Goal: Information Seeking & Learning: Find specific fact

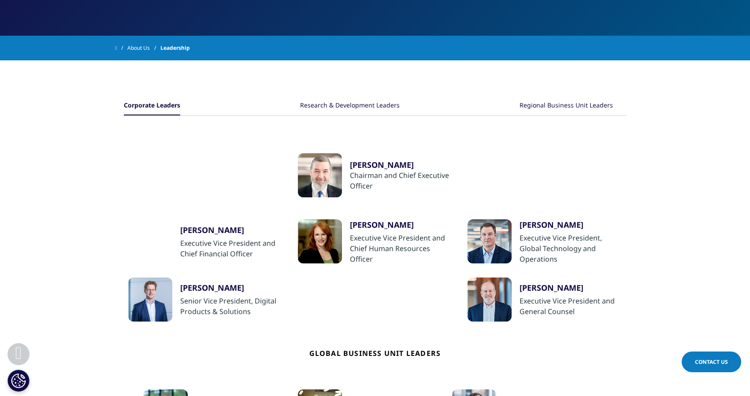
scroll to position [141, 0]
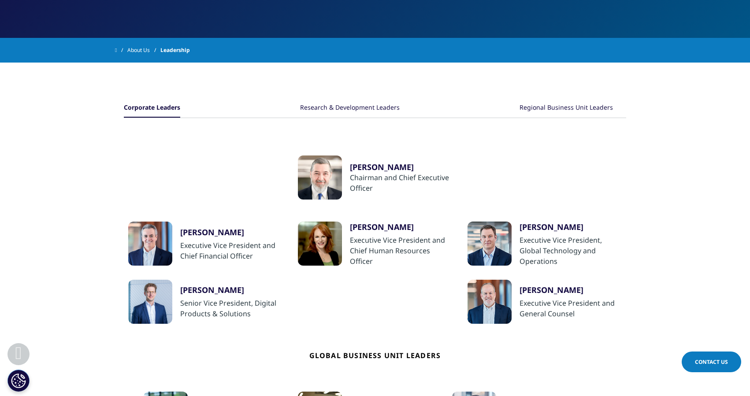
click at [342, 106] on div "Research & Development Leaders" at bounding box center [350, 108] width 100 height 19
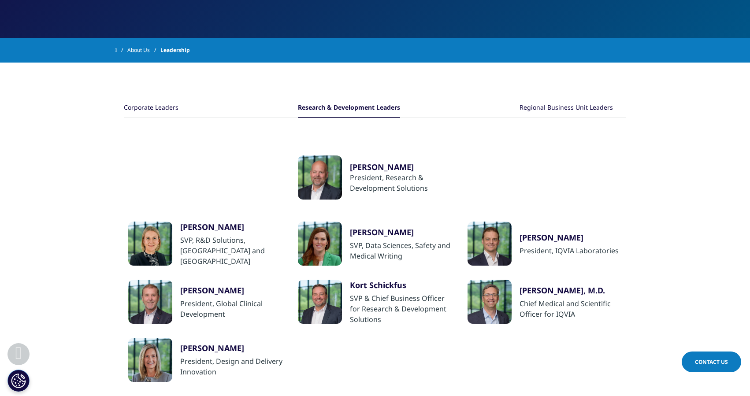
click at [559, 110] on div "Regional Business Unit Leaders" at bounding box center [565, 108] width 93 height 19
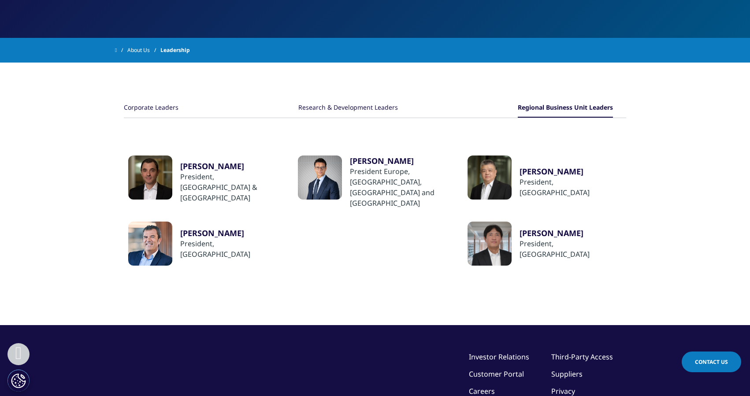
click at [356, 109] on div "Research & Development Leaders" at bounding box center [348, 108] width 100 height 19
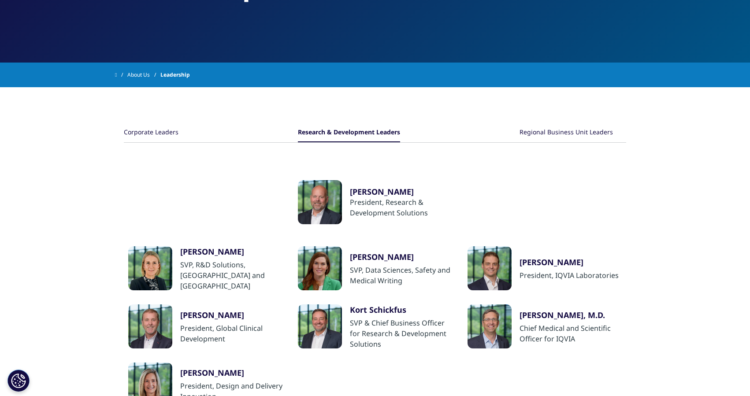
scroll to position [115, 0]
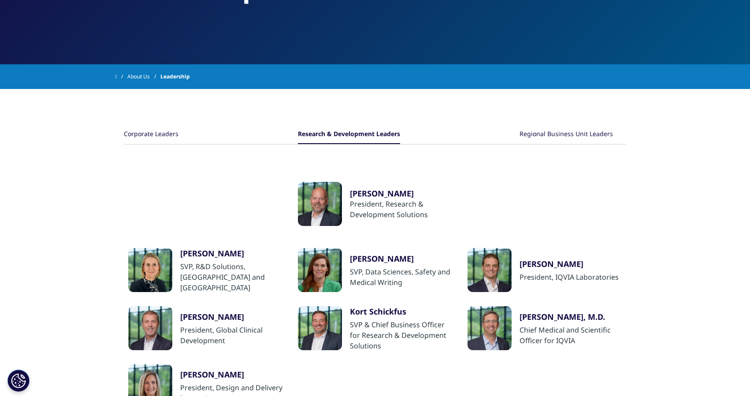
click at [157, 135] on div "Corporate Leaders" at bounding box center [151, 134] width 55 height 19
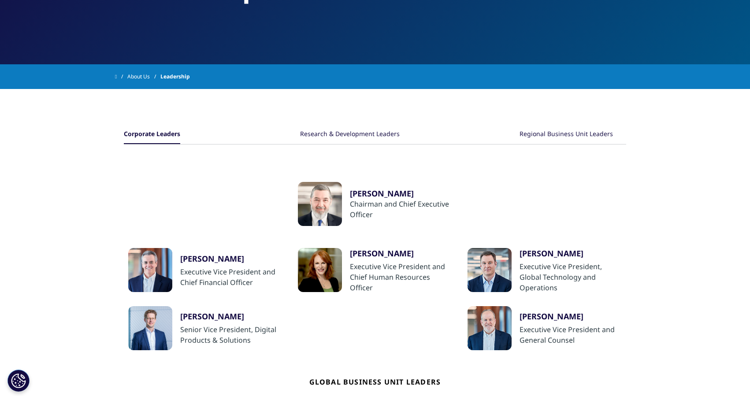
click at [352, 130] on div "Research & Development Leaders" at bounding box center [350, 134] width 100 height 19
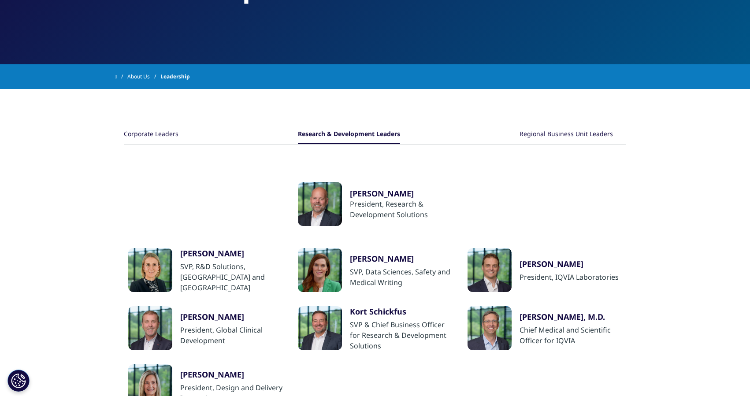
click at [154, 137] on div "Corporate Leaders" at bounding box center [151, 134] width 55 height 19
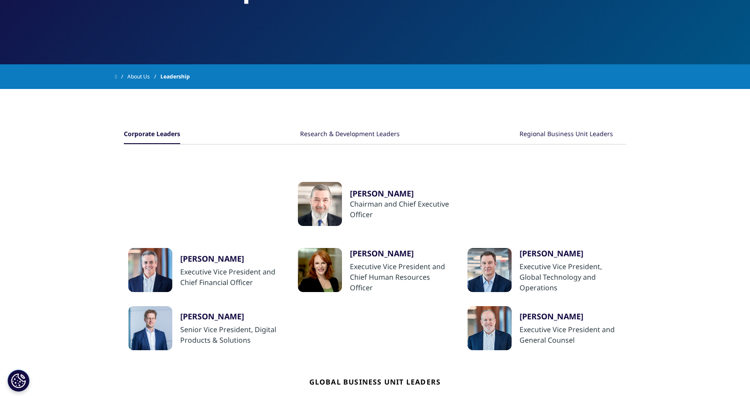
click at [570, 140] on div "Regional Business Unit Leaders" at bounding box center [565, 134] width 93 height 19
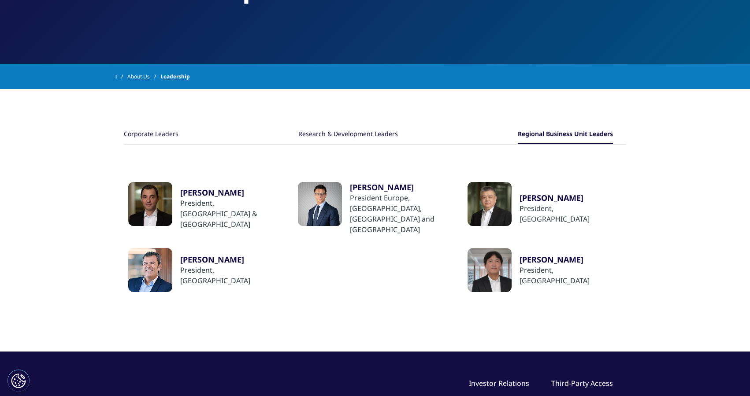
click at [351, 132] on div "Research & Development Leaders" at bounding box center [348, 134] width 100 height 19
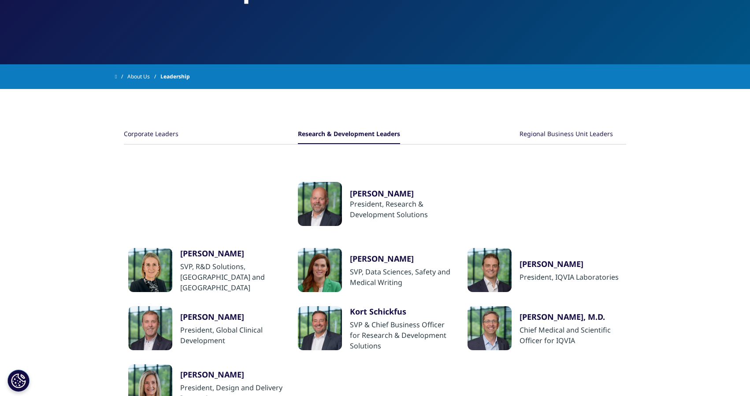
click at [164, 133] on div "Corporate Leaders" at bounding box center [151, 134] width 55 height 19
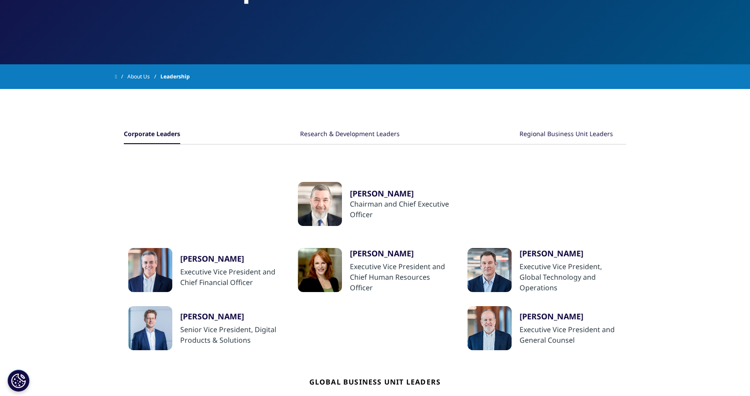
click at [346, 138] on div "Research & Development Leaders" at bounding box center [350, 134] width 100 height 19
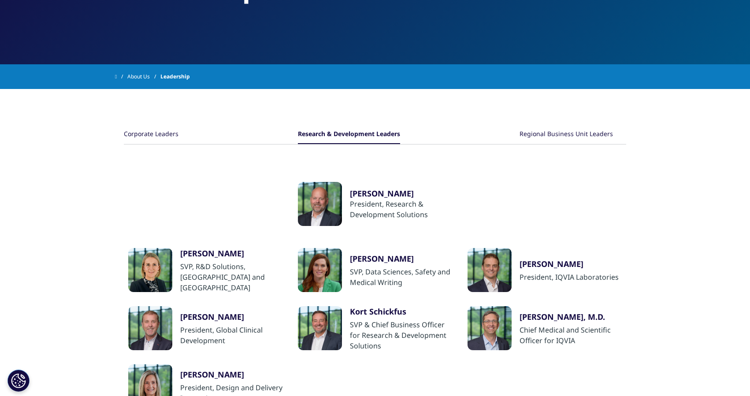
click at [567, 132] on div "Regional Business Unit Leaders" at bounding box center [565, 134] width 93 height 19
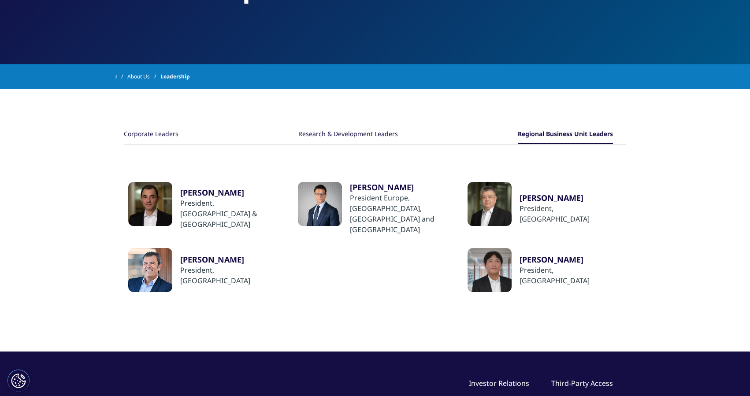
click at [159, 133] on div "Corporate Leaders" at bounding box center [151, 134] width 55 height 19
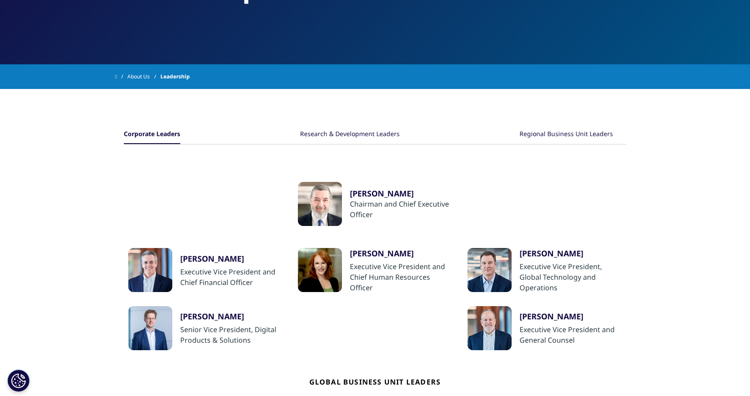
click at [358, 134] on div "Research & Development Leaders" at bounding box center [350, 134] width 100 height 19
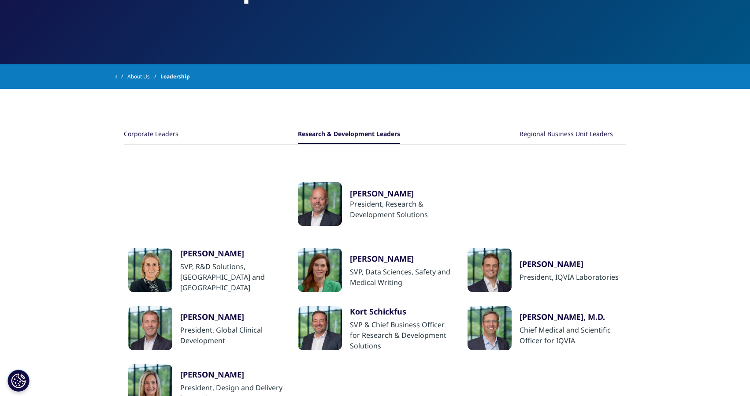
click at [568, 135] on div "Regional Business Unit Leaders" at bounding box center [565, 134] width 93 height 19
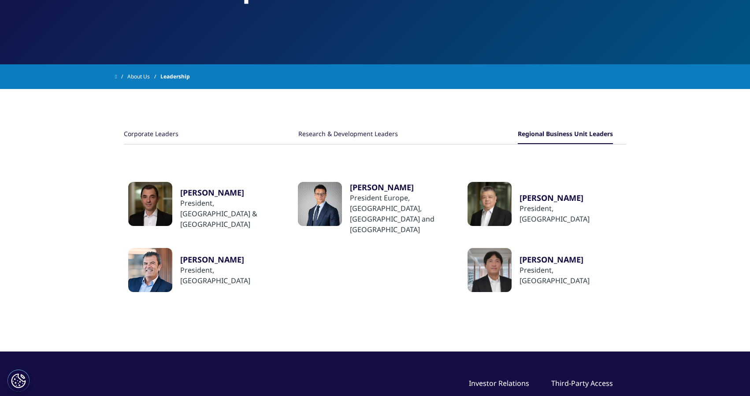
click at [354, 138] on div "Research & Development Leaders" at bounding box center [348, 134] width 100 height 19
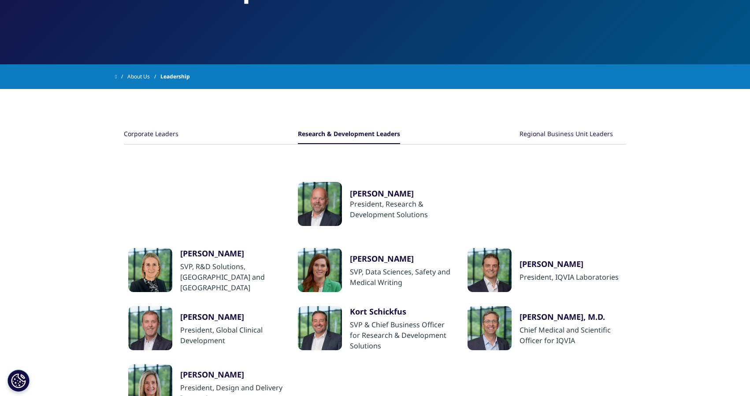
click at [151, 133] on div "Corporate Leaders" at bounding box center [151, 134] width 55 height 19
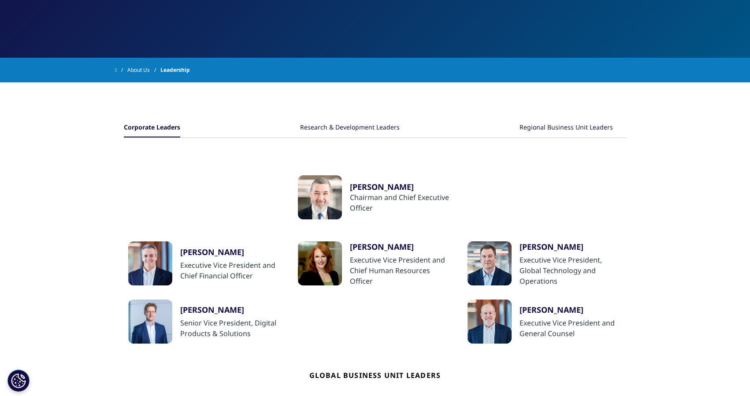
scroll to position [125, 0]
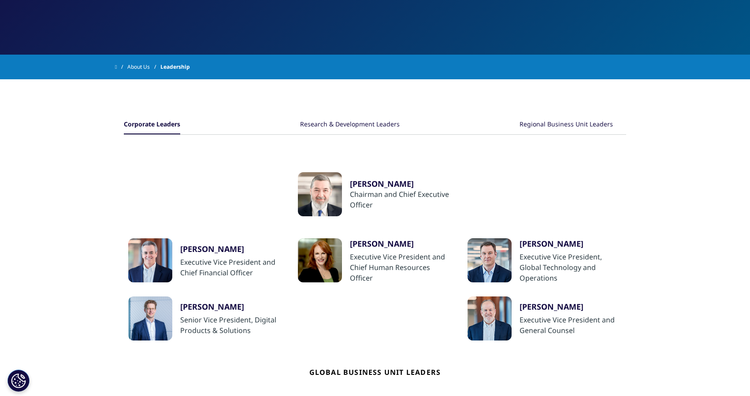
click at [369, 125] on div "Research & Development Leaders" at bounding box center [350, 124] width 100 height 19
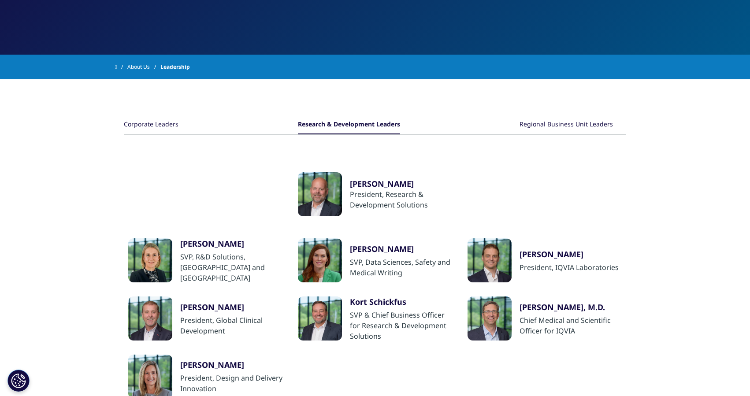
click at [562, 128] on div "Regional Business Unit Leaders" at bounding box center [565, 124] width 93 height 19
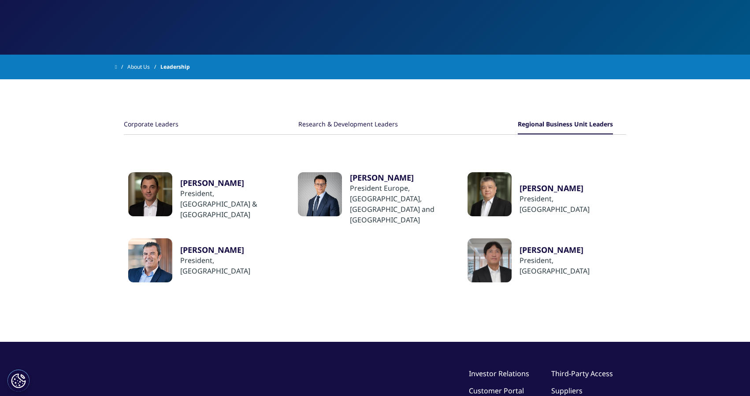
click at [169, 125] on div "Corporate Leaders" at bounding box center [151, 124] width 55 height 19
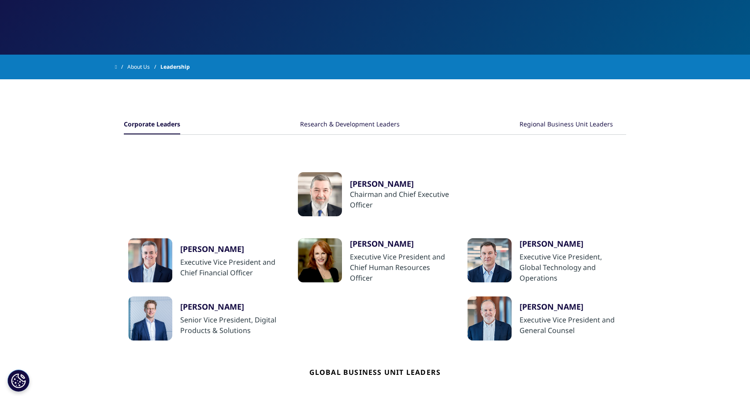
click at [353, 127] on div "Research & Development Leaders" at bounding box center [350, 124] width 100 height 19
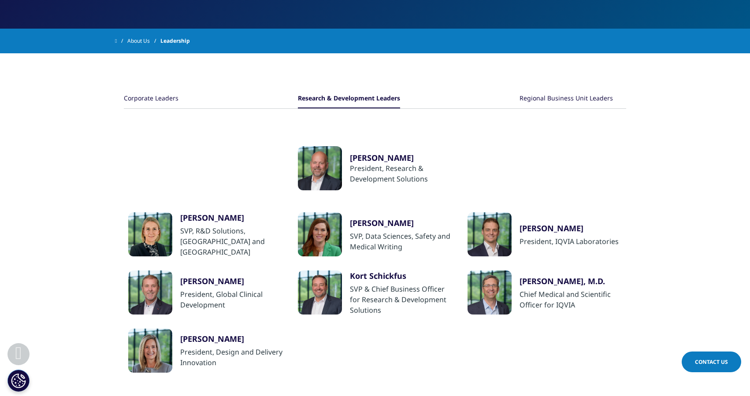
scroll to position [151, 0]
click at [591, 101] on div "Regional Business Unit Leaders" at bounding box center [565, 98] width 93 height 19
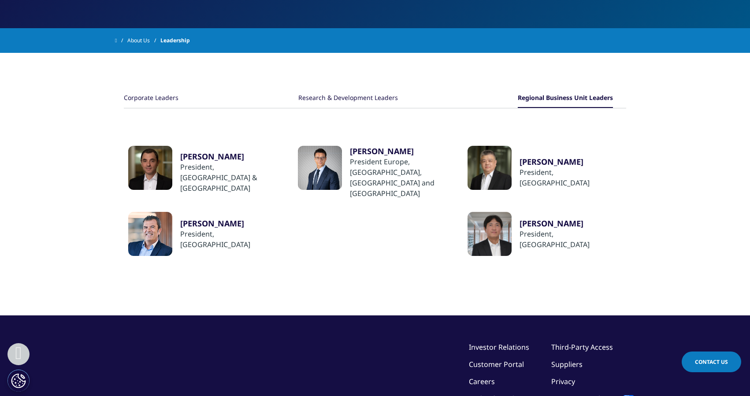
click at [175, 99] on div "Corporate Leaders" at bounding box center [151, 98] width 55 height 19
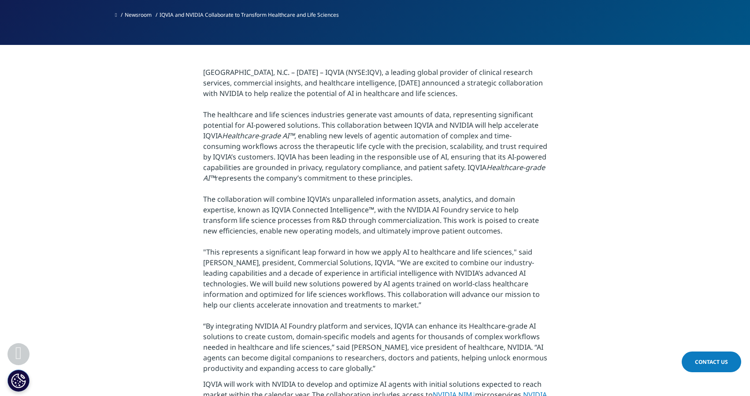
scroll to position [261, 0]
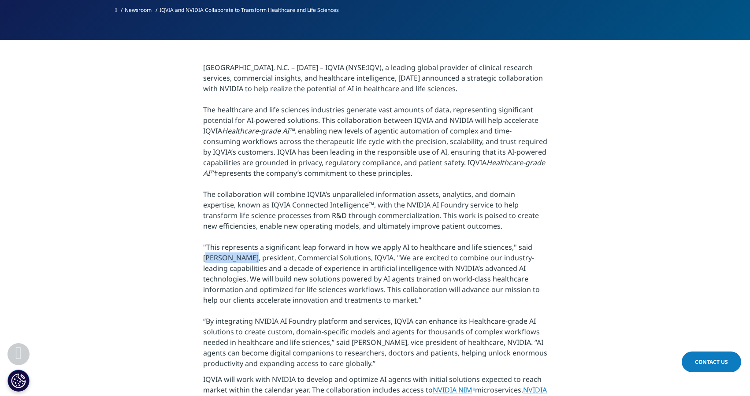
drag, startPoint x: 204, startPoint y: 258, endPoint x: 243, endPoint y: 258, distance: 38.3
click at [243, 258] on p "[GEOGRAPHIC_DATA], N.C. – [DATE] – IQVIA (NYSE:IQV), a leading global provider …" at bounding box center [375, 218] width 344 height 312
click at [377, 203] on p "[GEOGRAPHIC_DATA], N.C. – [DATE] – IQVIA (NYSE:IQV), a leading global provider …" at bounding box center [375, 218] width 344 height 312
click at [364, 213] on p "[GEOGRAPHIC_DATA], N.C. – [DATE] – IQVIA (NYSE:IQV), a leading global provider …" at bounding box center [375, 218] width 344 height 312
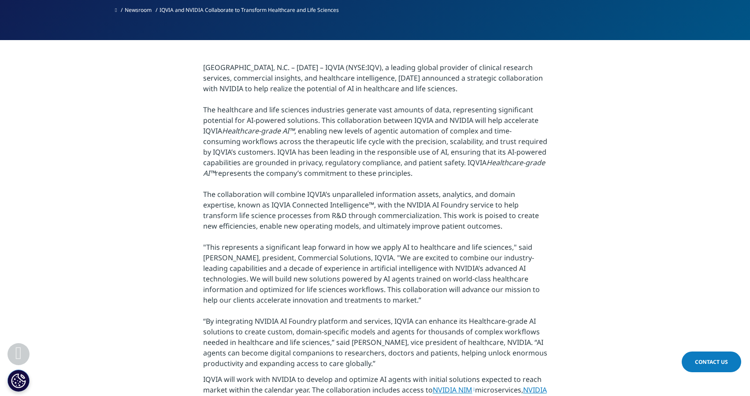
click at [329, 176] on p "[GEOGRAPHIC_DATA], N.C. – [DATE] – IQVIA (NYSE:IQV), a leading global provider …" at bounding box center [375, 218] width 344 height 312
click at [388, 193] on p "[GEOGRAPHIC_DATA], N.C. – [DATE] – IQVIA (NYSE:IQV), a leading global provider …" at bounding box center [375, 218] width 344 height 312
click at [377, 203] on p "[GEOGRAPHIC_DATA], N.C. – [DATE] – IQVIA (NYSE:IQV), a leading global provider …" at bounding box center [375, 218] width 344 height 312
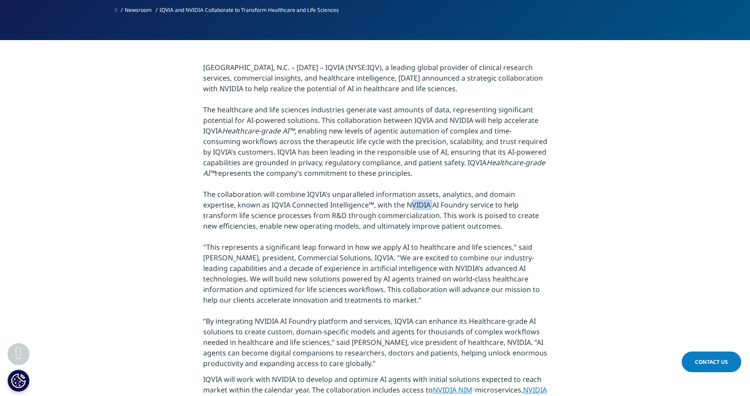
click at [377, 203] on p "[GEOGRAPHIC_DATA], N.C. – [DATE] – IQVIA (NYSE:IQV), a leading global provider …" at bounding box center [375, 218] width 344 height 312
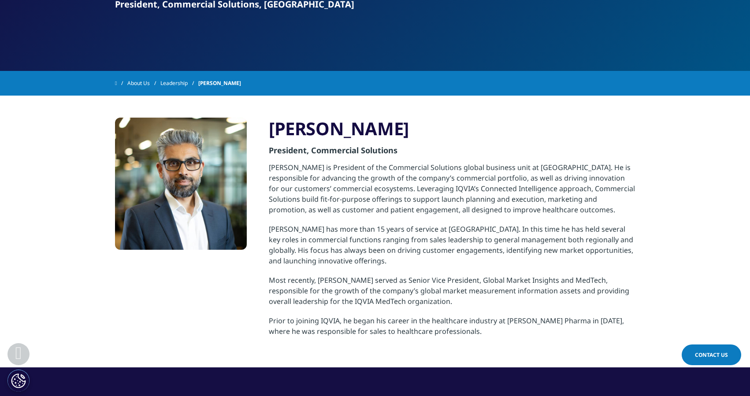
scroll to position [135, 0]
